Goal: Obtain resource: Download file/media

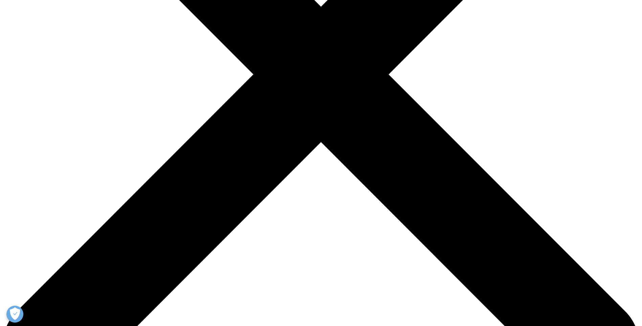
scroll to position [271, 0]
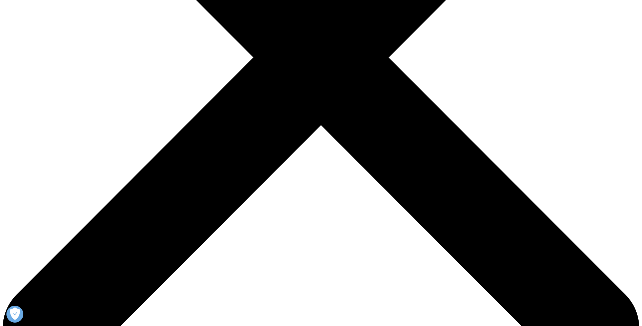
type input "[PERSON_NAME]"
type input "[PERSON_NAME][EMAIL_ADDRESS][DOMAIN_NAME]"
type input "Bachem AG"
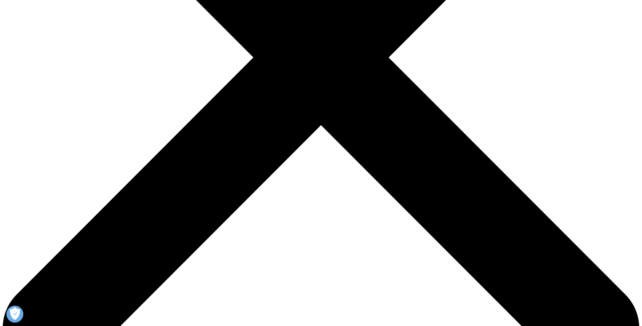
select select "[GEOGRAPHIC_DATA]"
type input "Global Market Intelligence Manager"
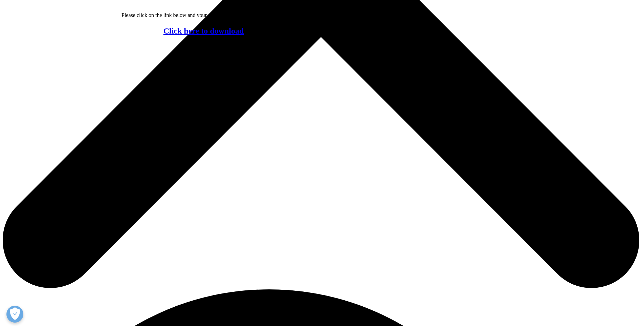
scroll to position [331, 0]
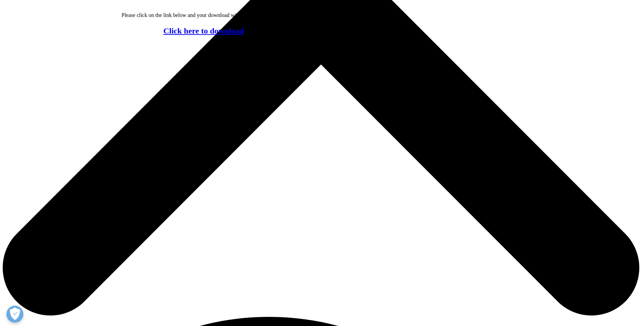
click at [214, 35] on link "Click here to download" at bounding box center [203, 30] width 81 height 9
